Goal: Transaction & Acquisition: Obtain resource

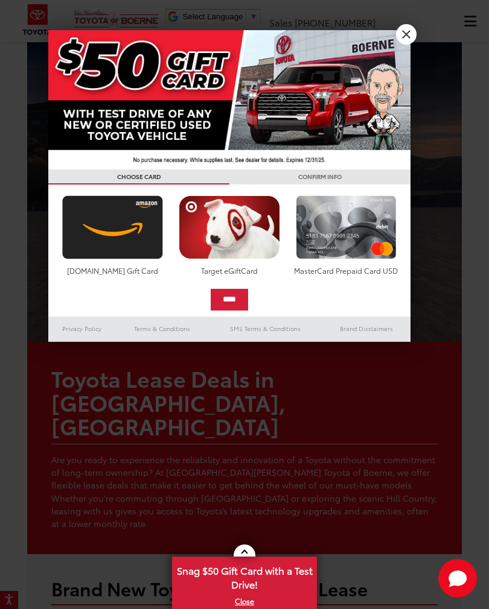
click at [413, 31] on link "X" at bounding box center [406, 34] width 21 height 21
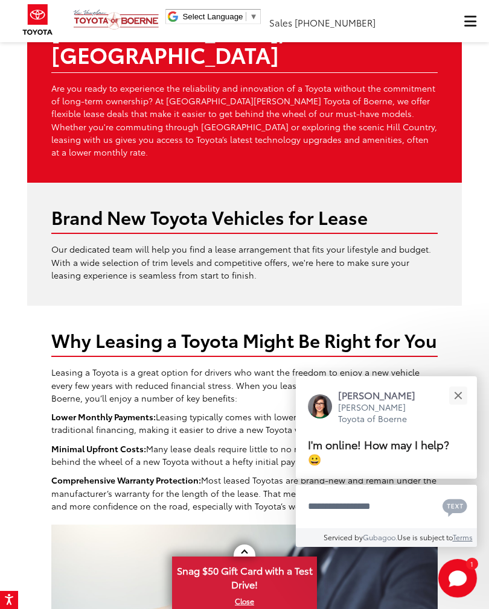
scroll to position [373, 0]
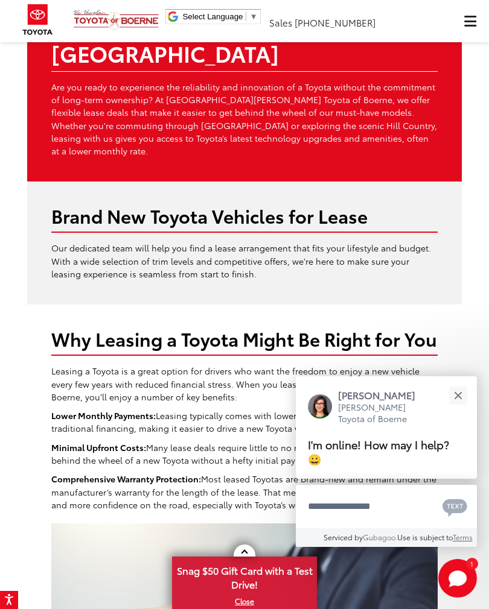
click at [461, 409] on button "Close" at bounding box center [458, 396] width 26 height 26
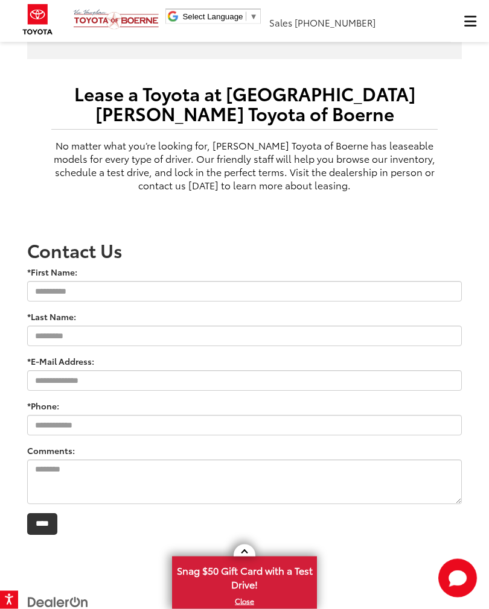
scroll to position [1266, 0]
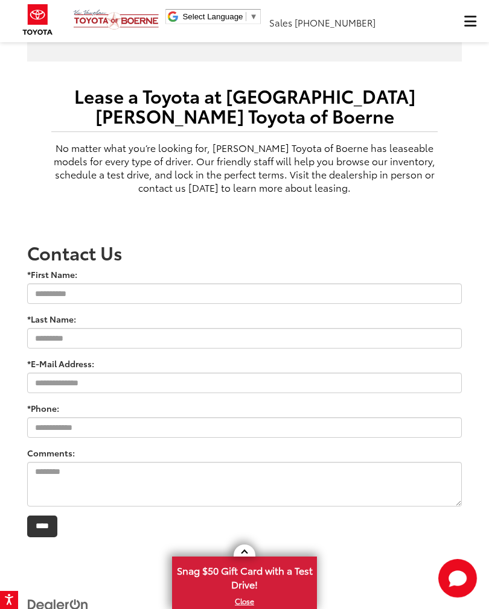
click at [462, 24] on button "Click to show site navigation" at bounding box center [470, 21] width 38 height 42
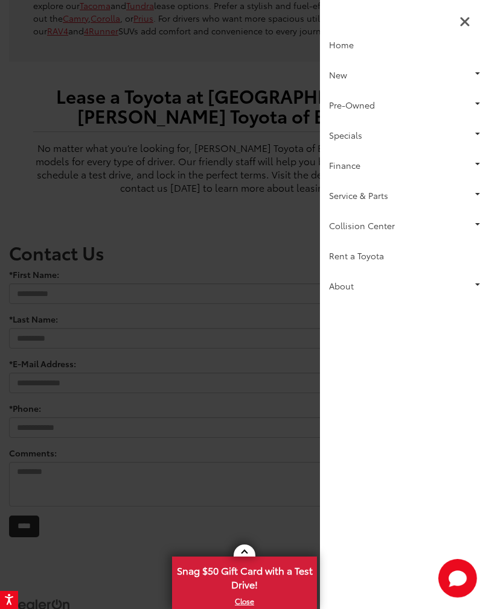
click at [482, 136] on link "Specials" at bounding box center [404, 135] width 169 height 30
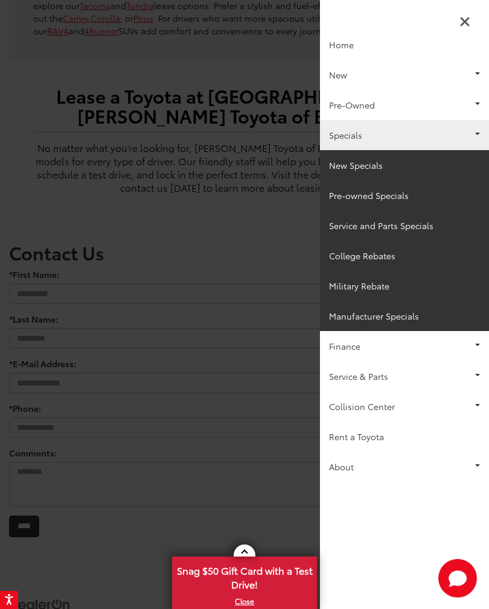
click at [375, 168] on link "New Specials" at bounding box center [404, 165] width 169 height 30
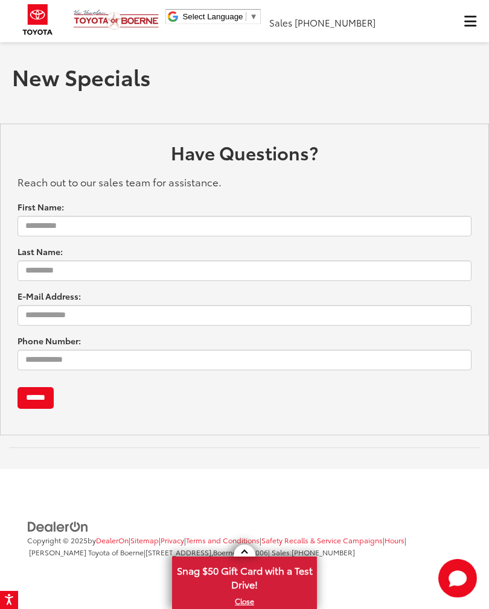
click at [480, 19] on button "Click to show site navigation" at bounding box center [470, 21] width 38 height 42
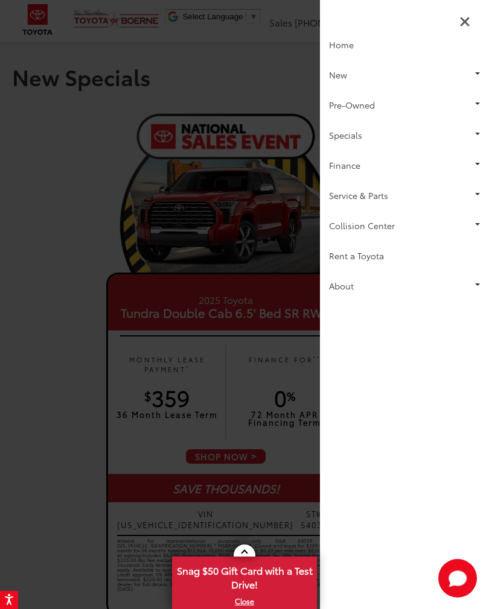
click at [484, 135] on link "Specials" at bounding box center [404, 135] width 169 height 30
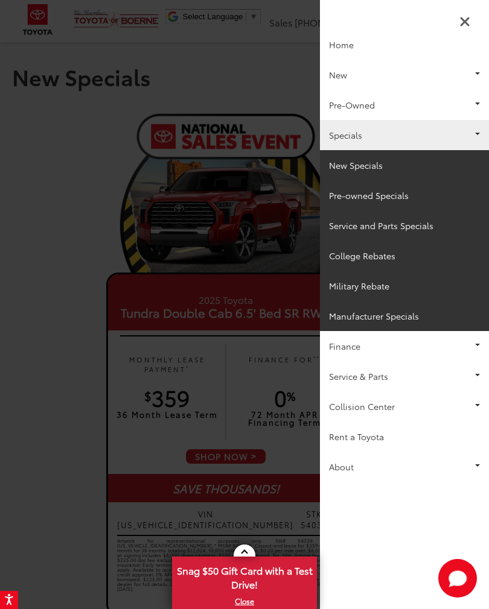
click at [402, 195] on link "Pre-owned Specials" at bounding box center [404, 195] width 169 height 30
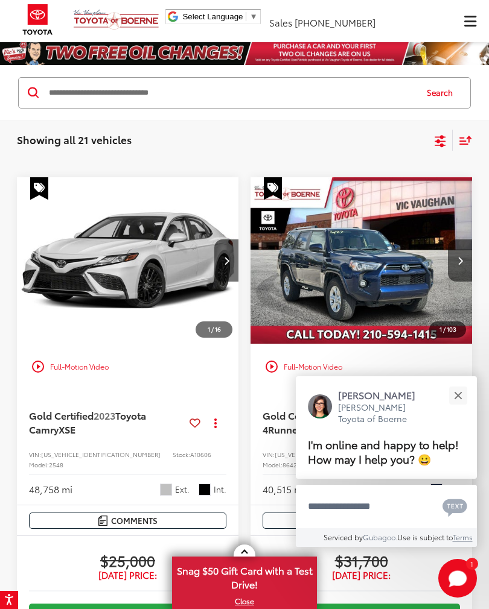
click at [457, 386] on button "Close" at bounding box center [458, 396] width 26 height 26
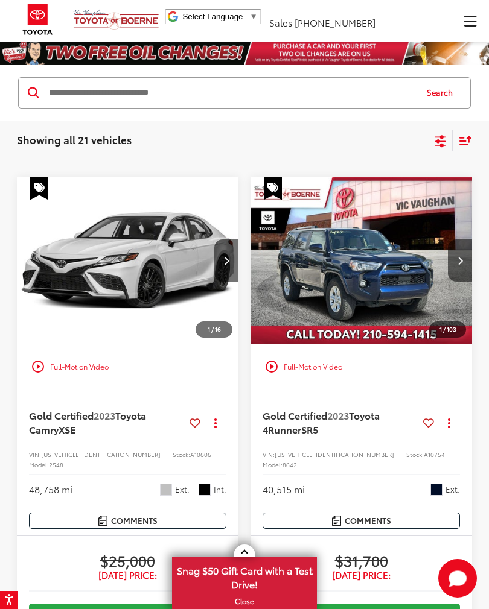
click at [444, 142] on icon "Select filters" at bounding box center [440, 141] width 15 height 15
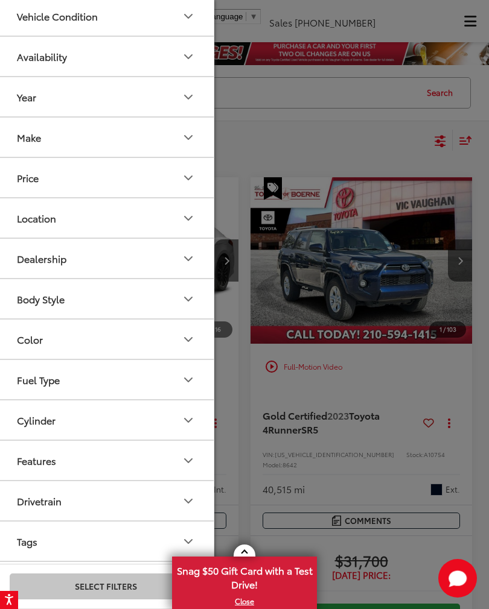
scroll to position [52, 0]
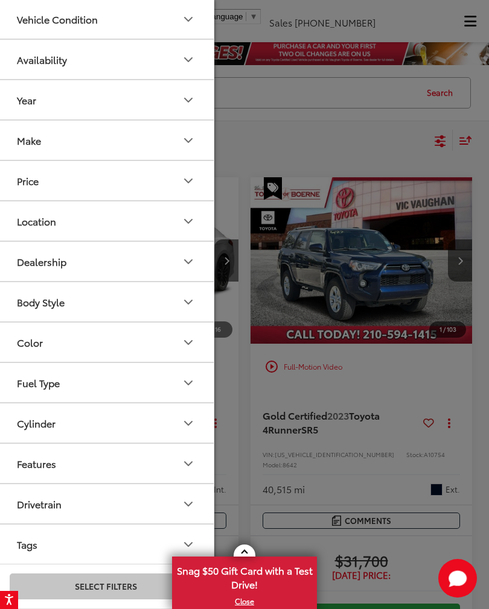
click at [189, 103] on icon "Year" at bounding box center [188, 100] width 14 height 14
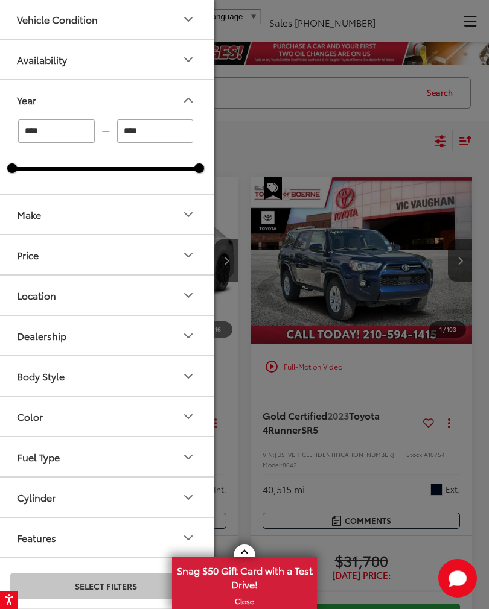
click at [55, 133] on input "****" at bounding box center [56, 131] width 77 height 24
type input "****"
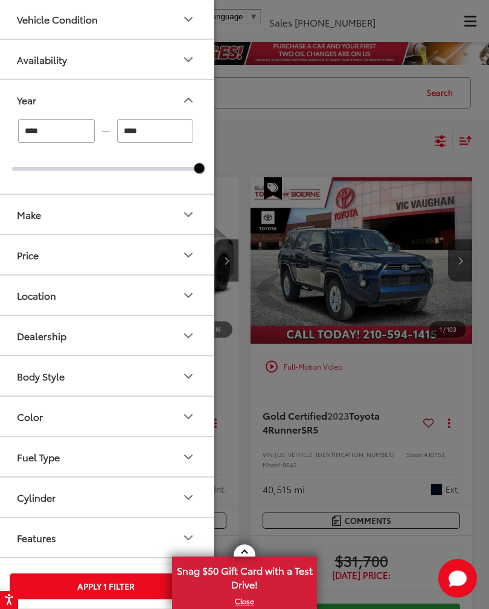
click at [127, 585] on button "Apply 1 Filter" at bounding box center [106, 587] width 192 height 26
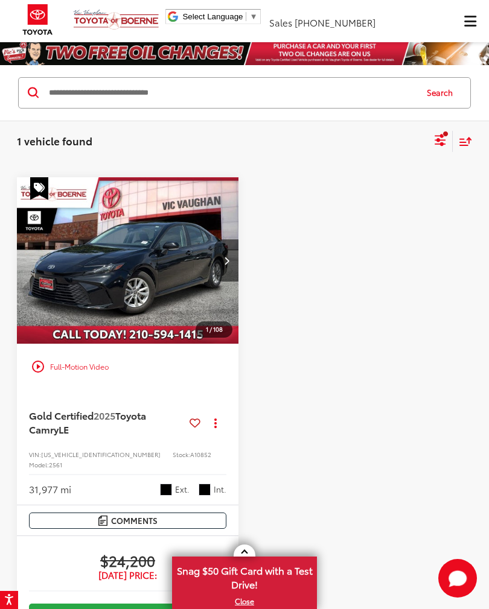
scroll to position [19, 0]
